Goal: Contribute content: Contribute content

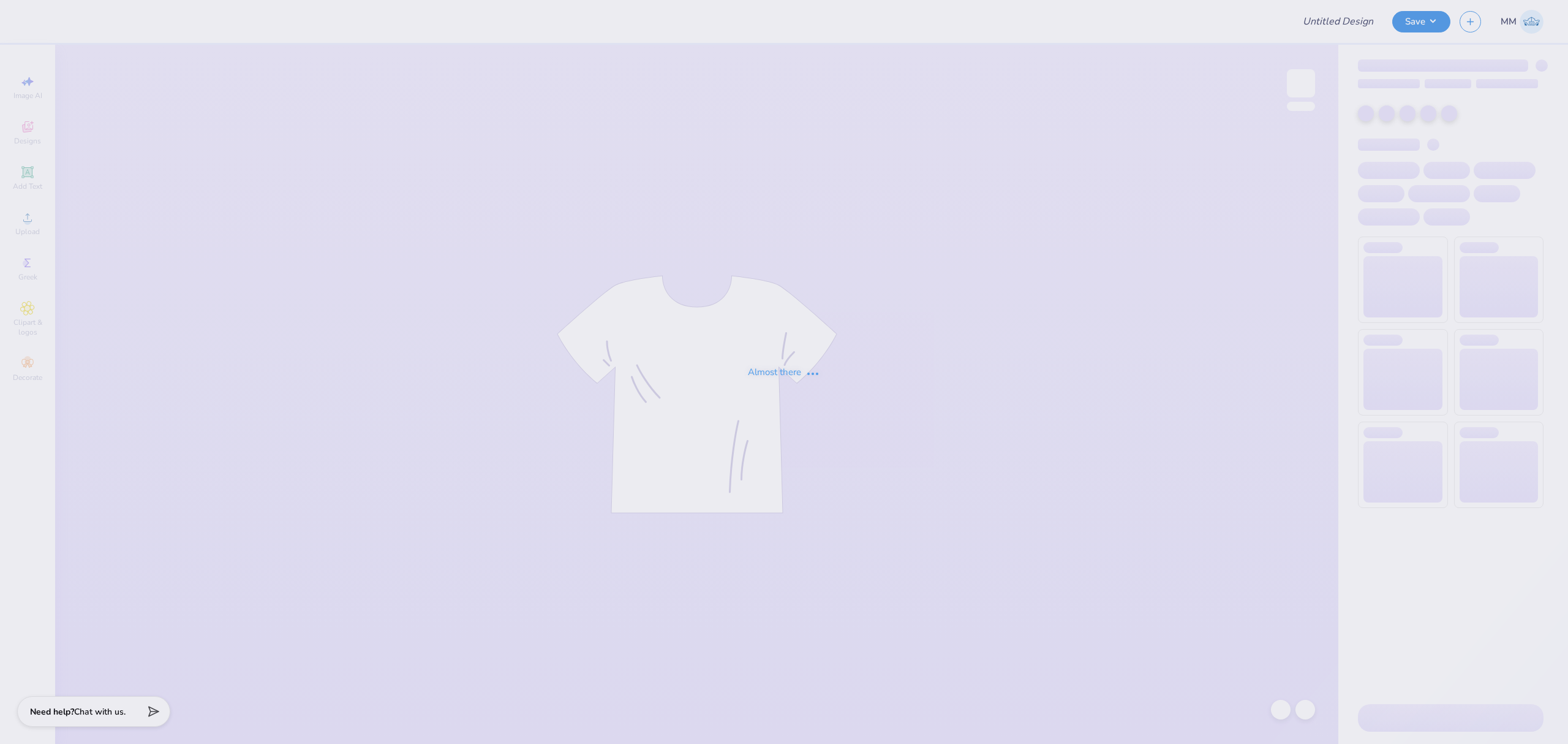
type input "UPenn ZBT [PERSON_NAME]"
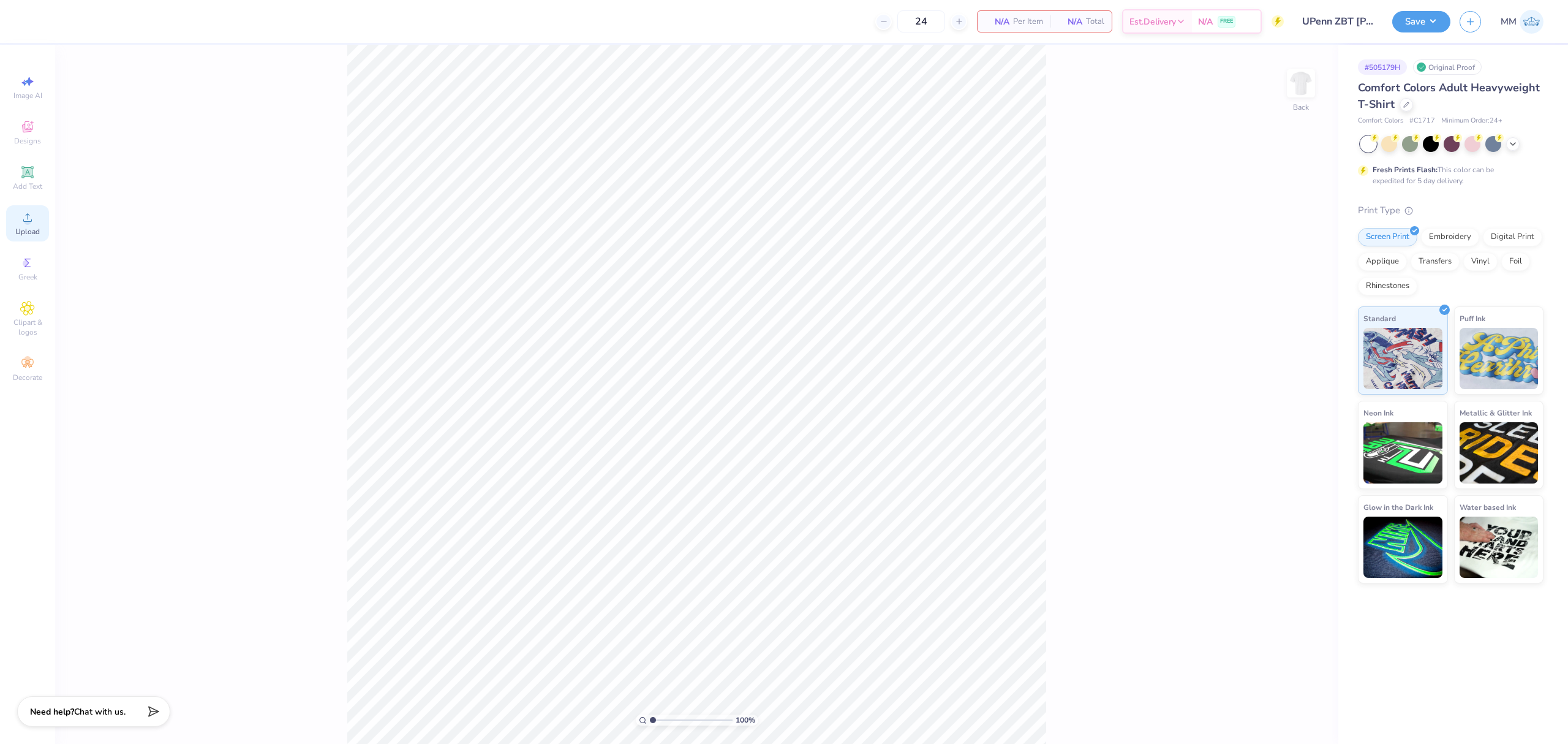
click at [40, 228] on div "Upload" at bounding box center [27, 223] width 43 height 37
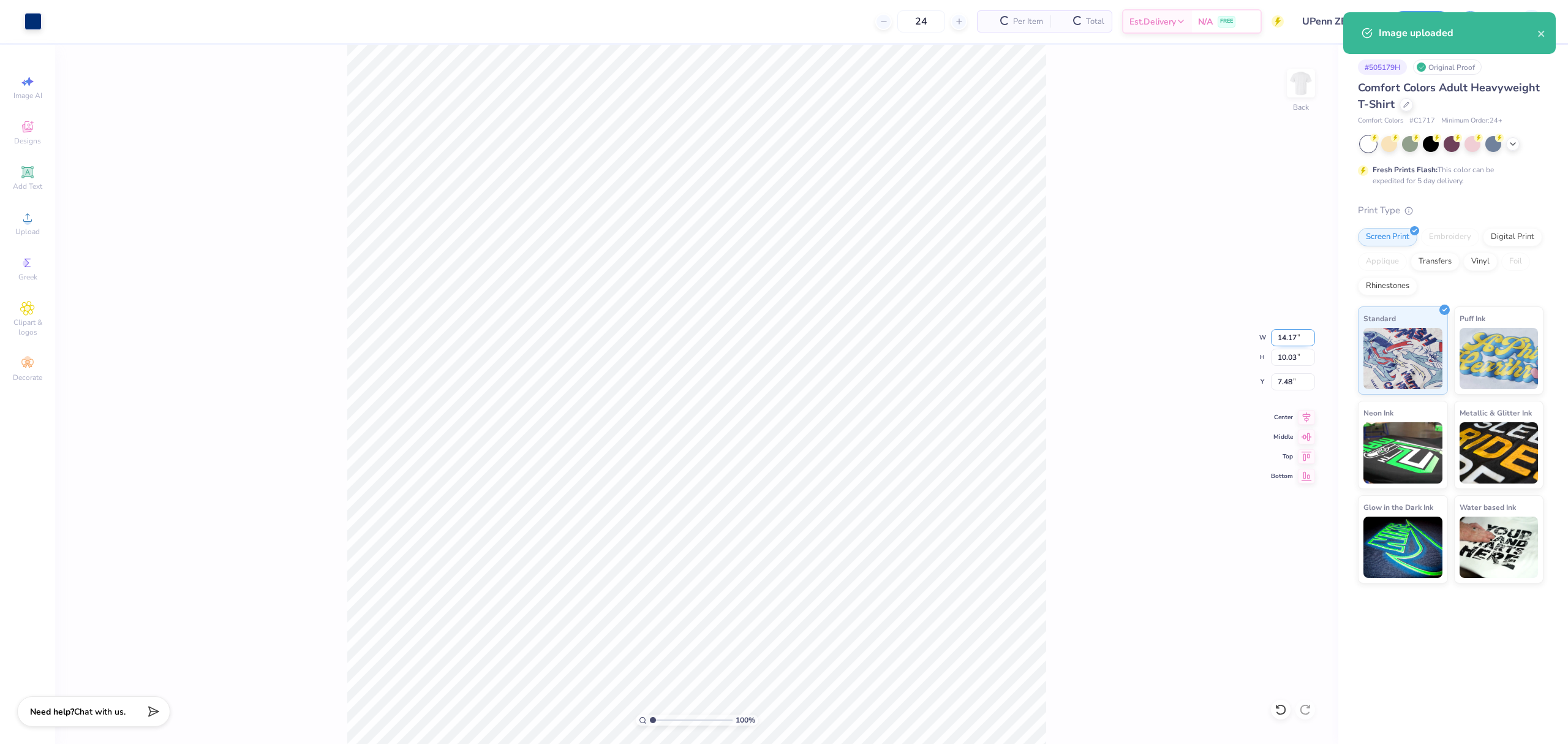
click at [1286, 331] on input "14.17" at bounding box center [1294, 338] width 44 height 17
type input "3.50"
type input "2.48"
type input "11.26"
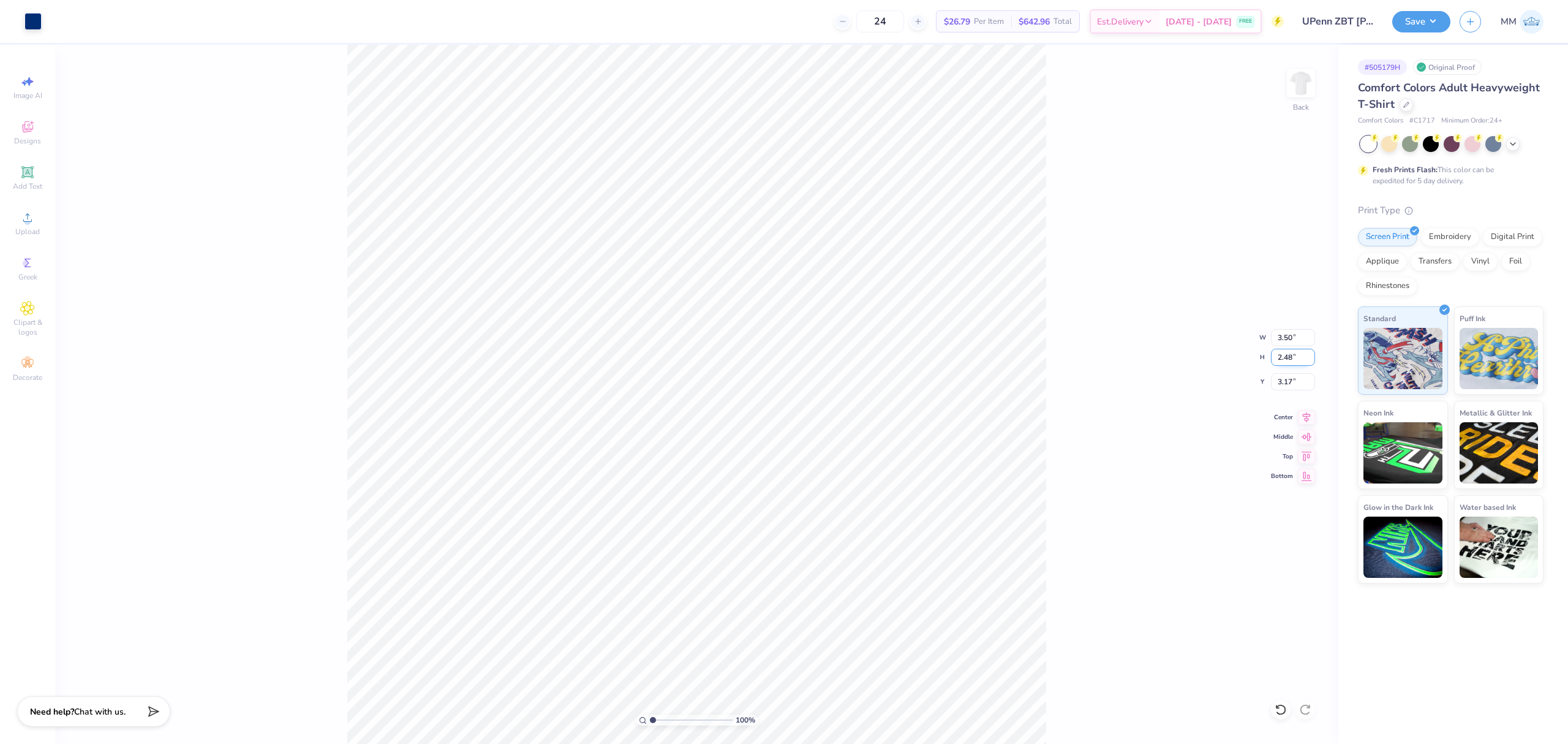
click at [1286, 358] on input "2.48" at bounding box center [1294, 357] width 44 height 17
click at [1287, 382] on input "3.17" at bounding box center [1294, 382] width 44 height 17
type input "3.00"
click at [1307, 76] on img at bounding box center [1302, 83] width 49 height 49
click at [22, 221] on icon at bounding box center [27, 218] width 15 height 15
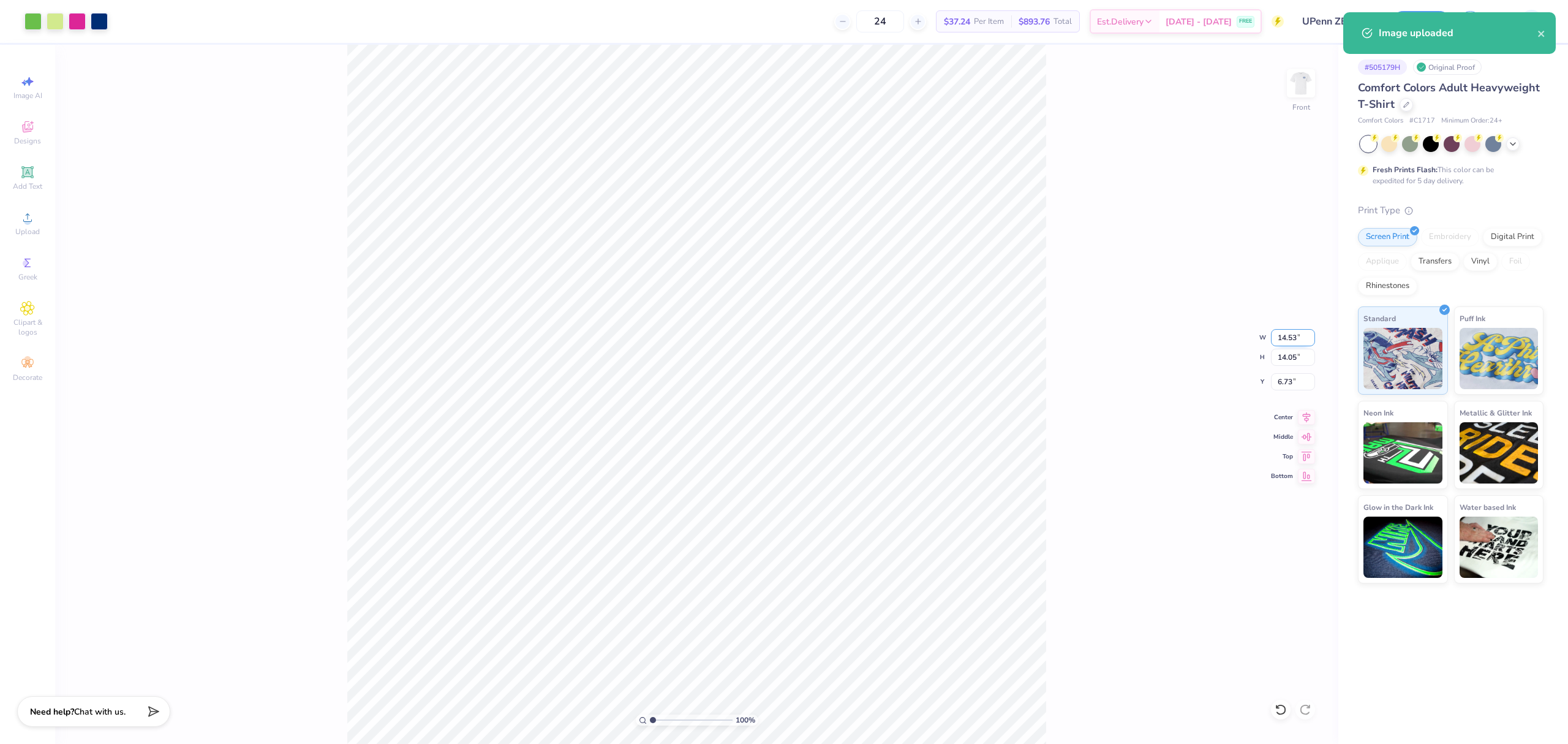
click at [1292, 336] on input "14.53" at bounding box center [1294, 338] width 44 height 17
type input "12.00"
type input "11.60"
click at [1290, 381] on input "7.95" at bounding box center [1294, 382] width 44 height 17
type input "3.00"
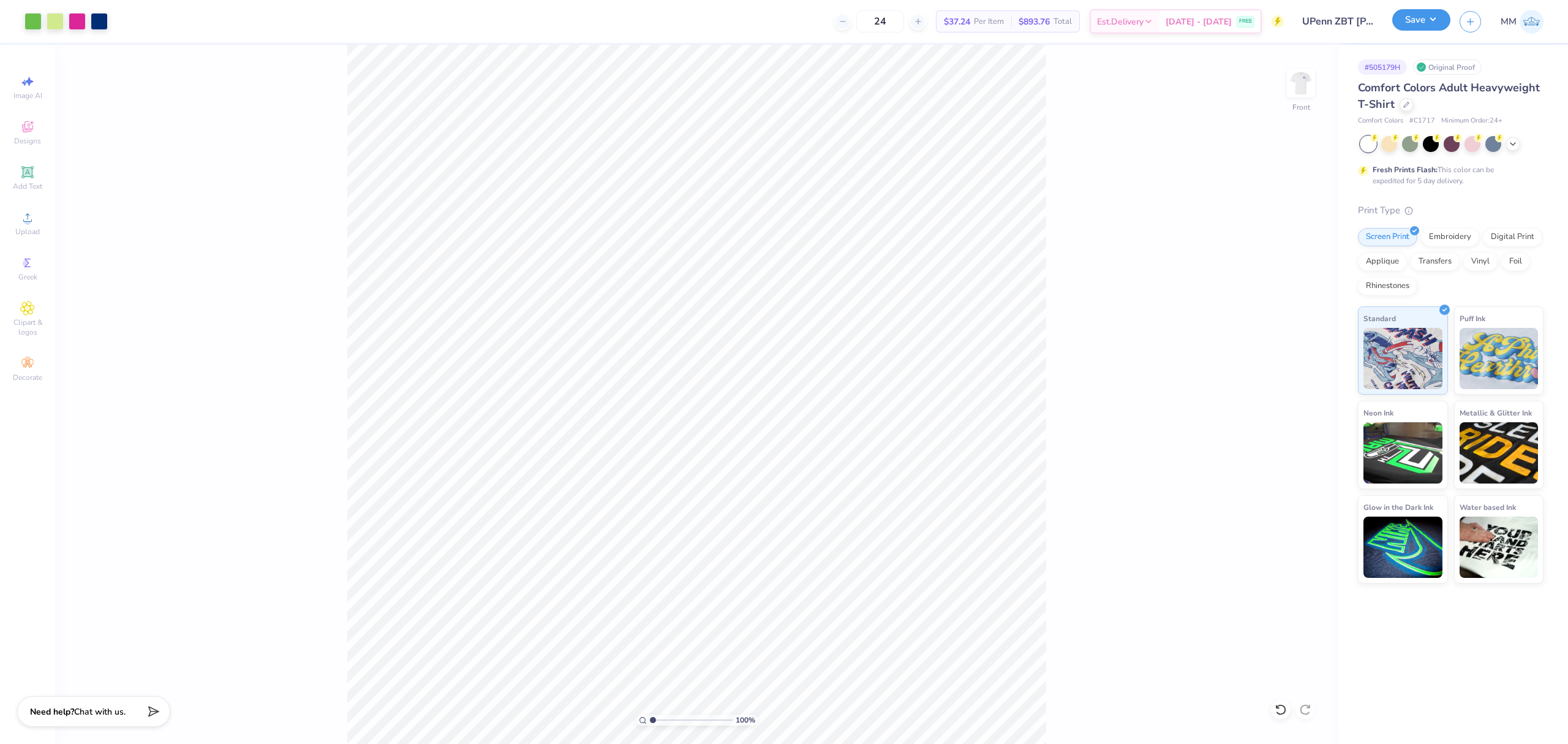
click at [1429, 28] on button "Save" at bounding box center [1422, 19] width 59 height 21
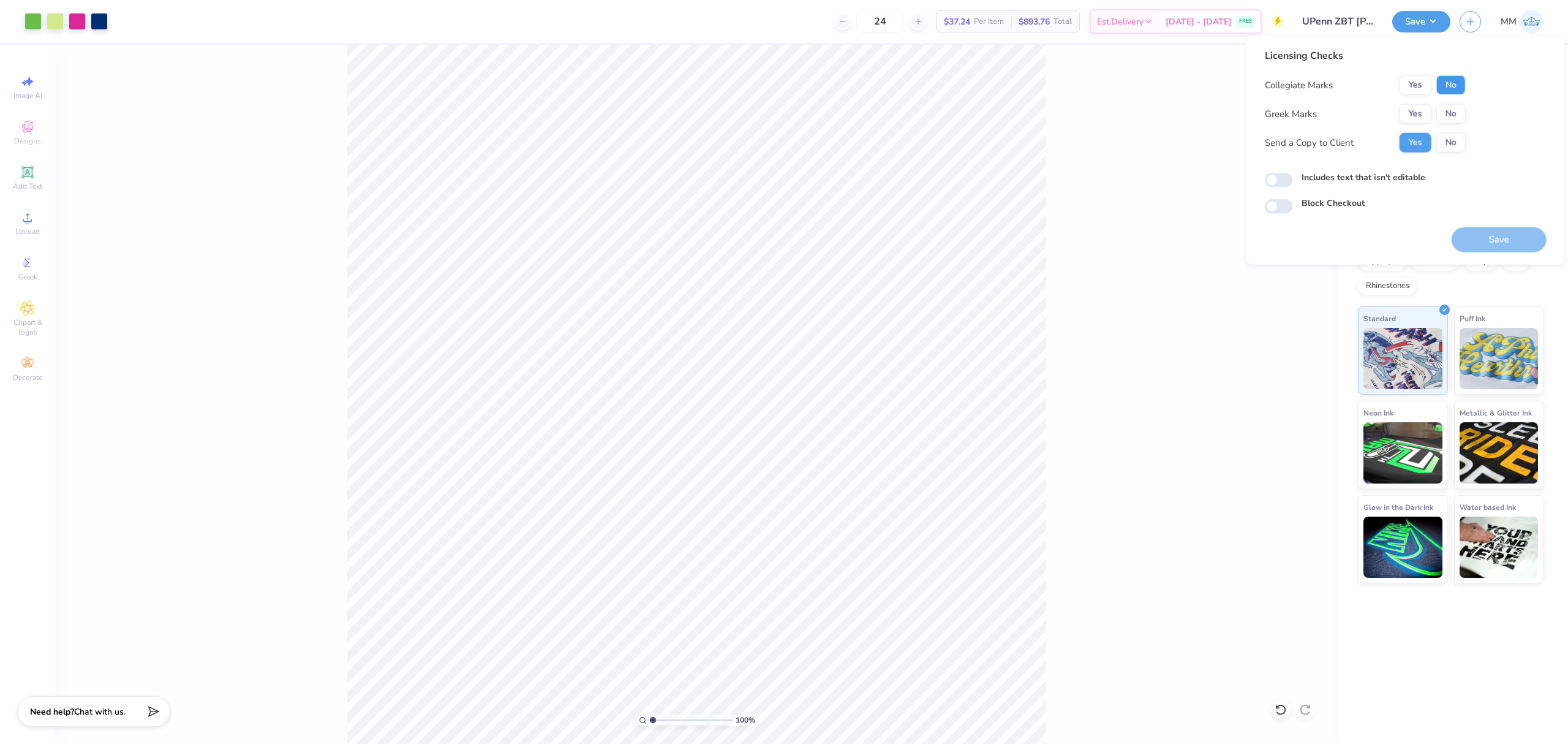
click at [1459, 81] on button "No" at bounding box center [1451, 84] width 29 height 19
click at [1405, 113] on button "Yes" at bounding box center [1415, 113] width 32 height 19
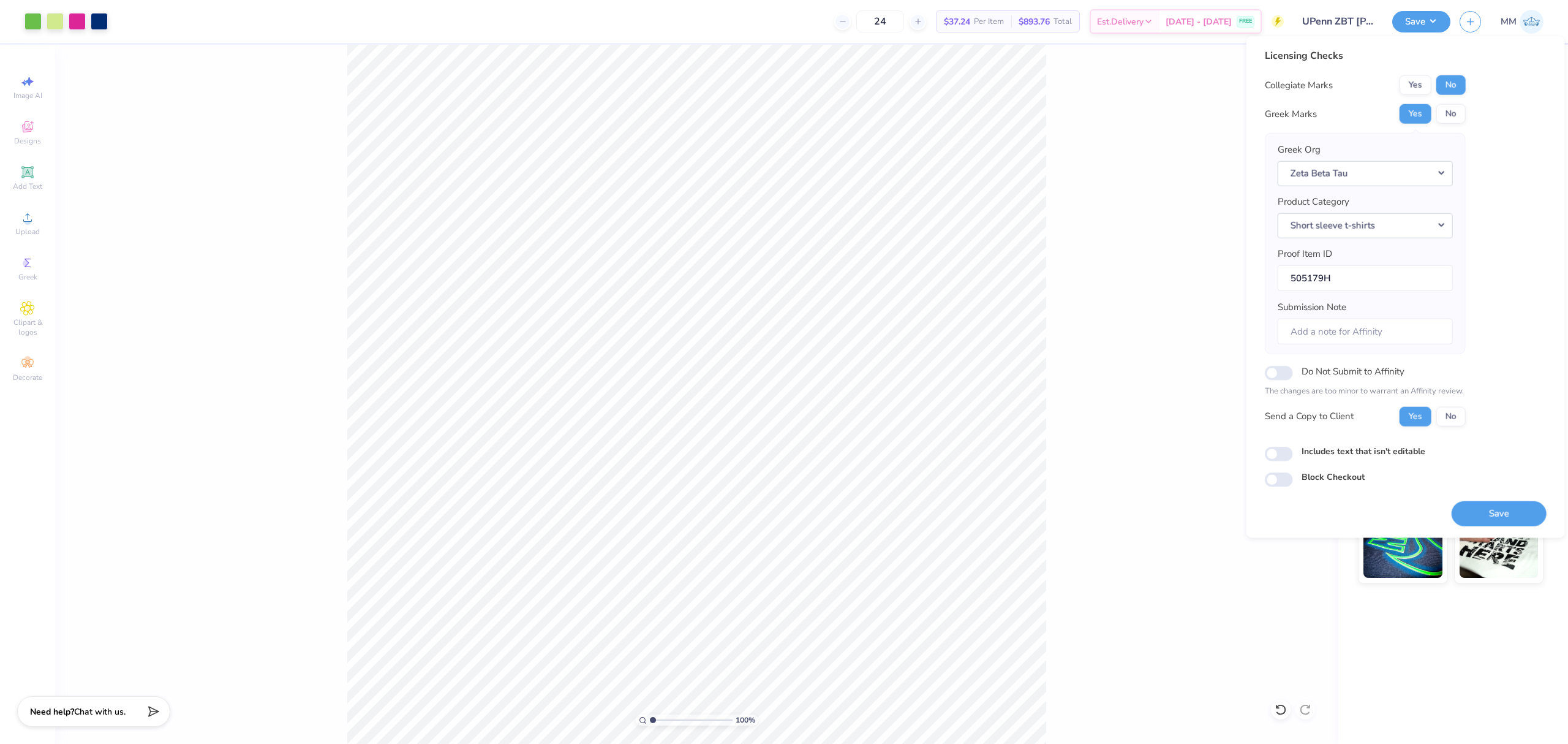
click at [1316, 458] on div "Includes text that isn't editable" at bounding box center [1406, 451] width 282 height 14
click at [1315, 450] on label "Includes text that isn't editable" at bounding box center [1363, 451] width 124 height 13
click at [1294, 450] on input "Includes text that isn't editable" at bounding box center [1279, 454] width 28 height 15
checkbox input "true"
click at [1476, 517] on button "Save" at bounding box center [1499, 512] width 95 height 25
